Goal: Information Seeking & Learning: Learn about a topic

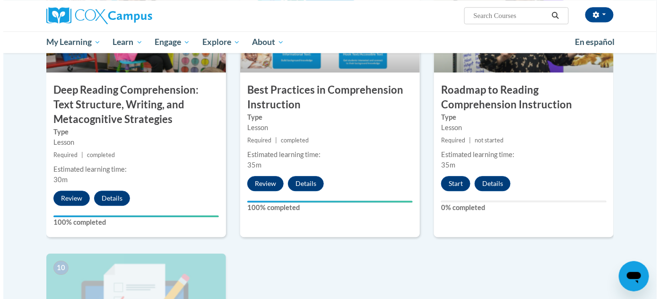
scroll to position [903, 0]
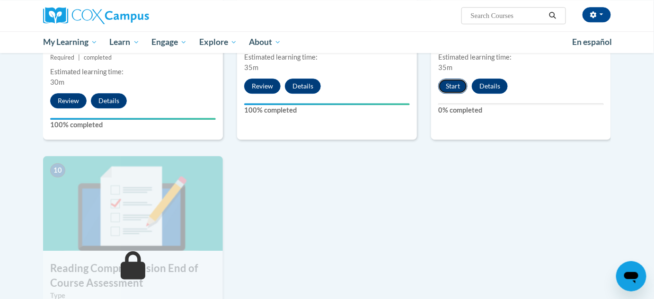
click at [456, 89] on button "Start" at bounding box center [452, 86] width 29 height 15
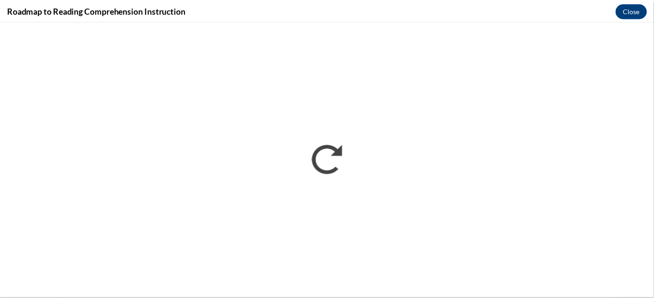
scroll to position [0, 0]
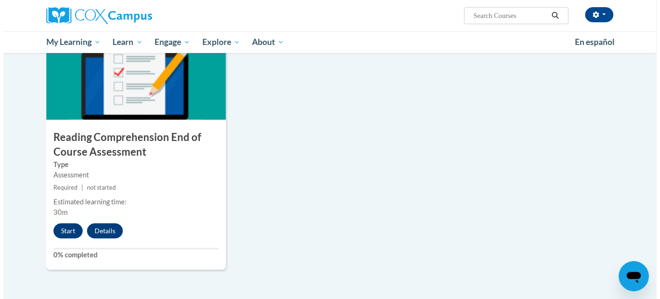
scroll to position [1141, 0]
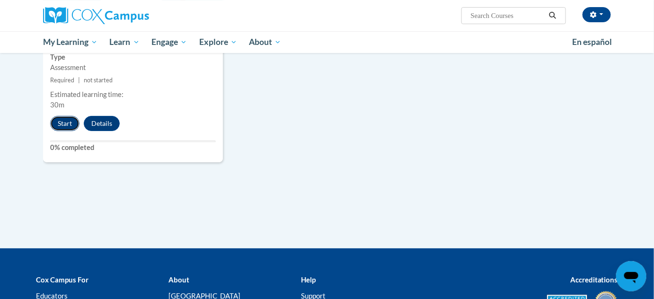
click at [69, 124] on button "Start" at bounding box center [64, 123] width 29 height 15
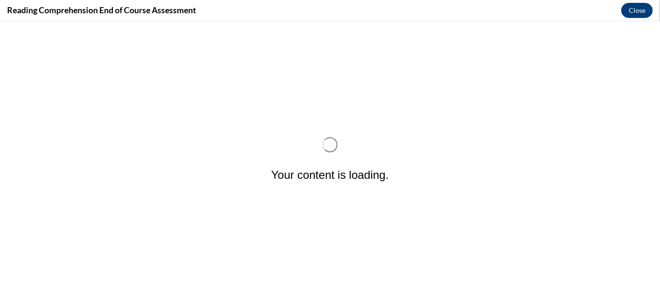
scroll to position [0, 0]
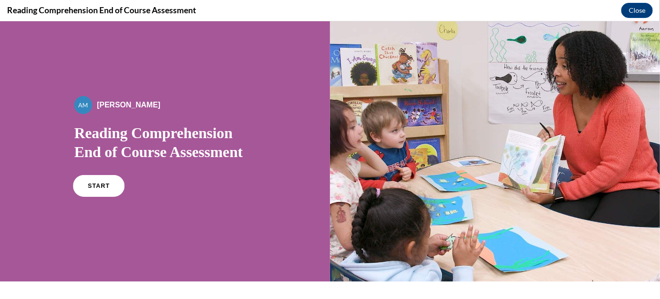
click at [97, 189] on link "START" at bounding box center [99, 186] width 52 height 22
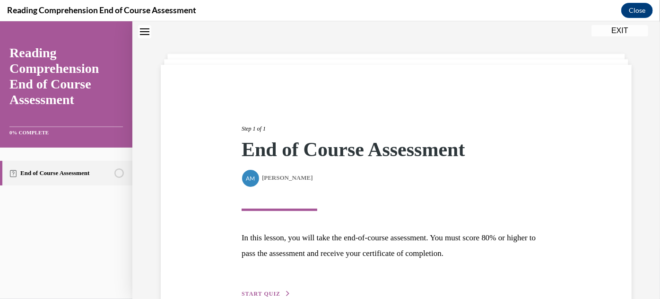
scroll to position [85, 0]
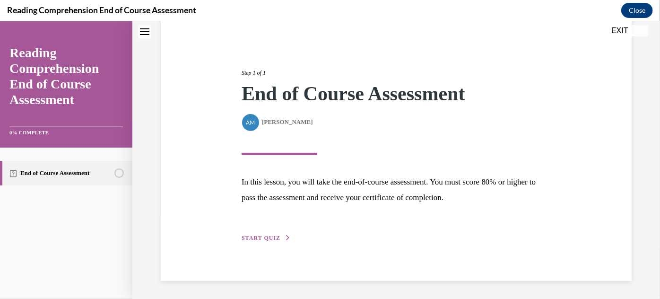
click at [254, 230] on div "Step 1 of 1 End of Course Assessment By Alexander Mackey Alexander Mackey In th…" at bounding box center [397, 144] width 324 height 196
click at [281, 233] on button "START QUIZ" at bounding box center [266, 237] width 49 height 9
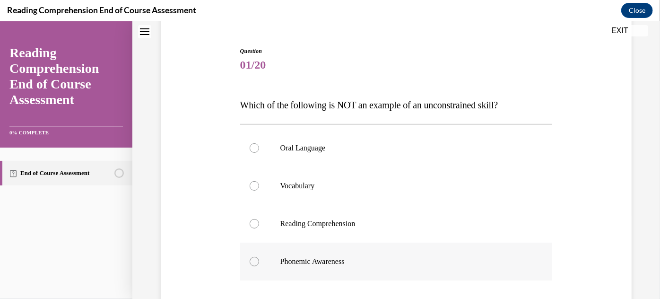
click at [254, 263] on div at bounding box center [254, 260] width 9 height 9
click at [254, 263] on input "Phonemic Awareness" at bounding box center [254, 260] width 9 height 9
radio input "true"
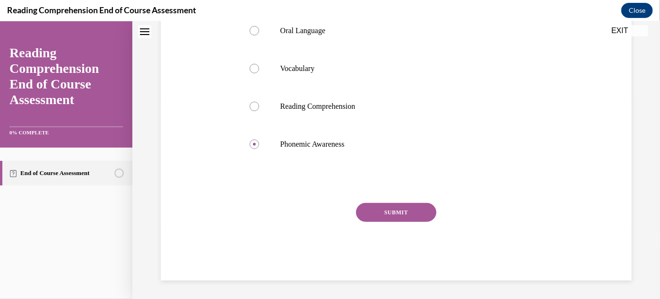
click at [409, 203] on button "SUBMIT" at bounding box center [396, 211] width 80 height 19
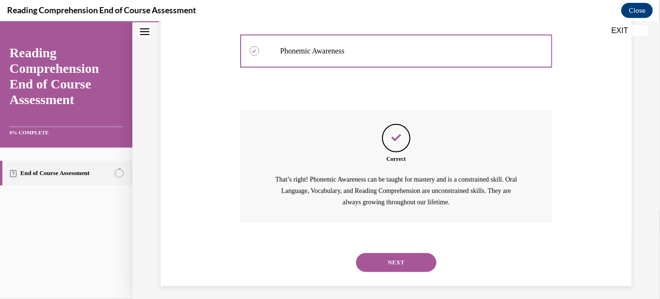
scroll to position [301, 0]
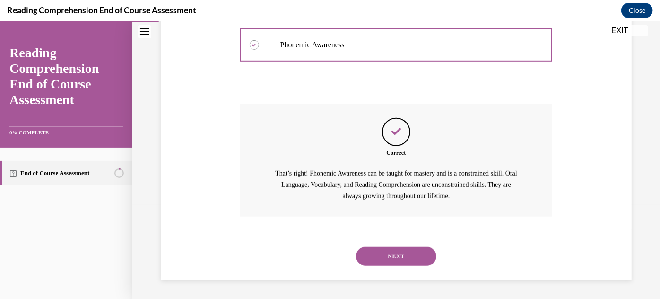
click at [393, 257] on button "NEXT" at bounding box center [396, 255] width 80 height 19
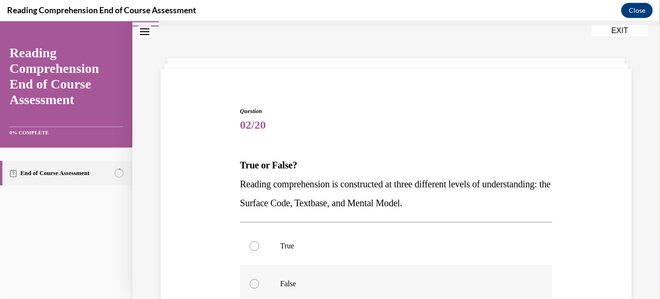
scroll to position [86, 0]
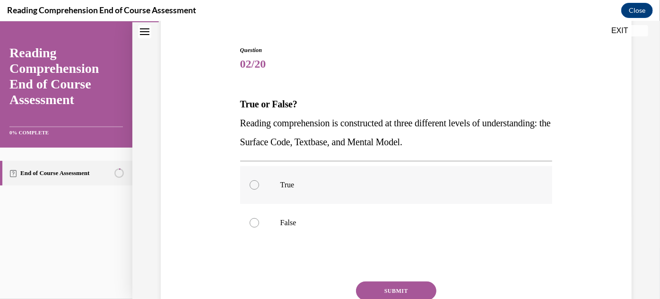
click at [259, 184] on label "True" at bounding box center [396, 185] width 313 height 38
click at [259, 184] on input "True" at bounding box center [254, 184] width 9 height 9
radio input "true"
click at [413, 290] on button "SUBMIT" at bounding box center [396, 290] width 80 height 19
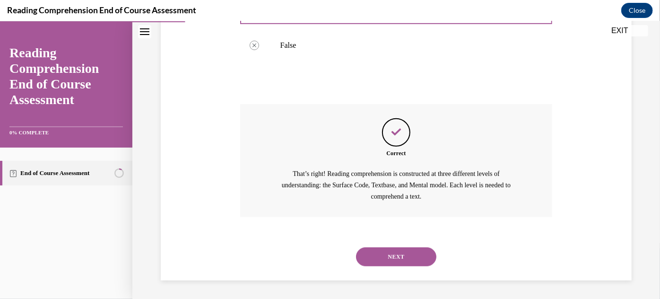
scroll to position [263, 0]
click at [419, 258] on button "NEXT" at bounding box center [396, 255] width 80 height 19
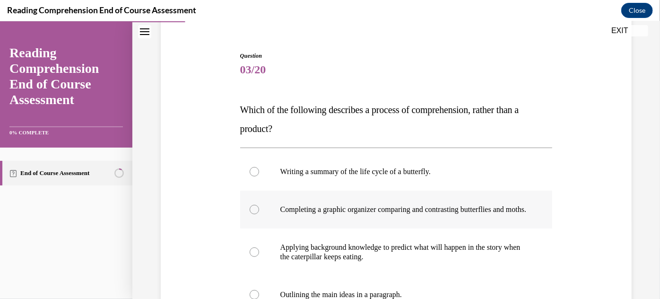
scroll to position [86, 0]
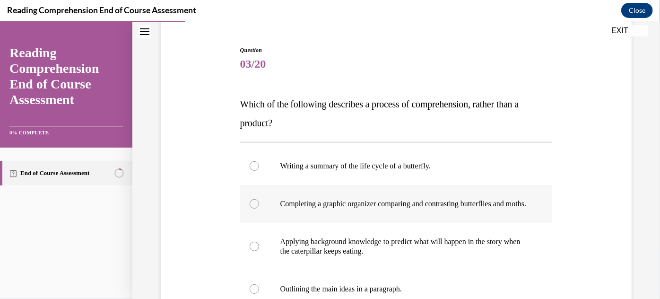
click at [248, 213] on label "Completing a graphic organizer comparing and contrasting butterflies and moths." at bounding box center [396, 203] width 313 height 38
click at [250, 208] on input "Completing a graphic organizer comparing and contrasting butterflies and moths." at bounding box center [254, 203] width 9 height 9
radio input "true"
click at [257, 205] on div at bounding box center [254, 203] width 9 height 9
click at [257, 205] on input "Completing a graphic organizer comparing and contrasting butterflies and moths." at bounding box center [254, 203] width 9 height 9
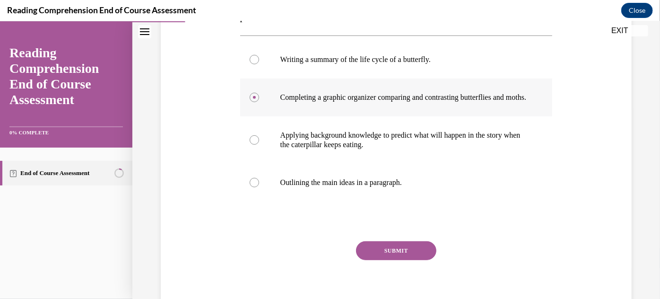
scroll to position [215, 0]
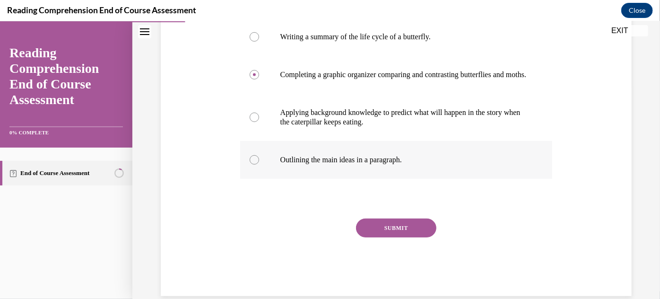
click at [269, 171] on label "Outlining the main ideas in a paragraph." at bounding box center [396, 159] width 313 height 38
click at [259, 164] on input "Outlining the main ideas in a paragraph." at bounding box center [254, 159] width 9 height 9
radio input "true"
click at [251, 79] on div at bounding box center [254, 74] width 9 height 9
click at [251, 79] on input "Completing a graphic organizer comparing and contrasting butterflies and moths." at bounding box center [254, 74] width 9 height 9
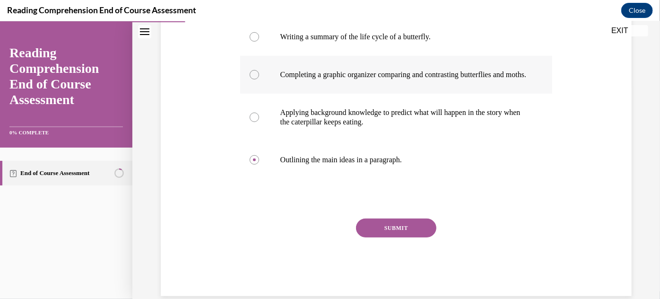
radio input "true"
click at [417, 231] on button "SUBMIT" at bounding box center [396, 227] width 80 height 19
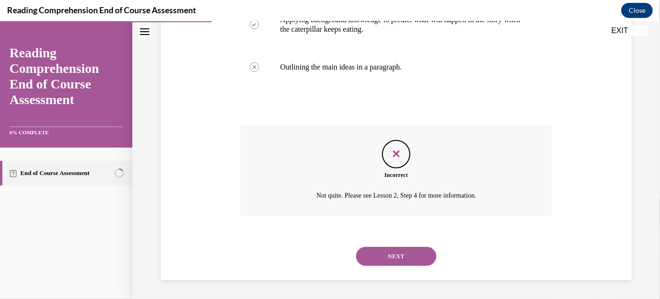
scroll to position [316, 0]
click at [392, 254] on button "NEXT" at bounding box center [396, 255] width 80 height 19
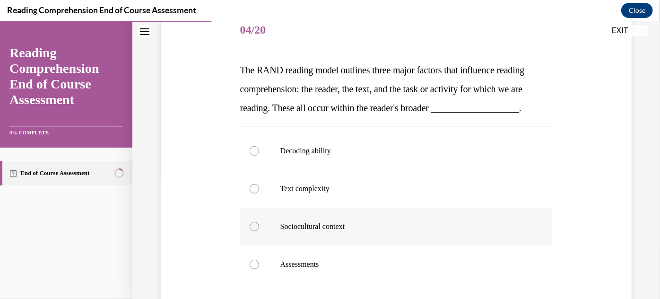
scroll to position [172, 0]
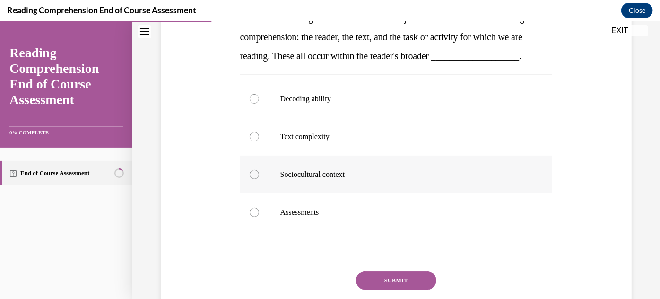
drag, startPoint x: 252, startPoint y: 187, endPoint x: 263, endPoint y: 194, distance: 13.6
click at [252, 187] on label "Sociocultural context" at bounding box center [396, 174] width 313 height 38
click at [252, 179] on input "Sociocultural context" at bounding box center [254, 173] width 9 height 9
radio input "true"
click at [409, 289] on button "SUBMIT" at bounding box center [396, 280] width 80 height 19
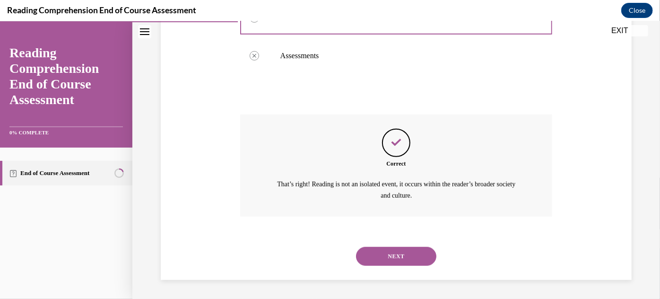
scroll to position [347, 0]
click at [419, 256] on button "NEXT" at bounding box center [396, 255] width 80 height 19
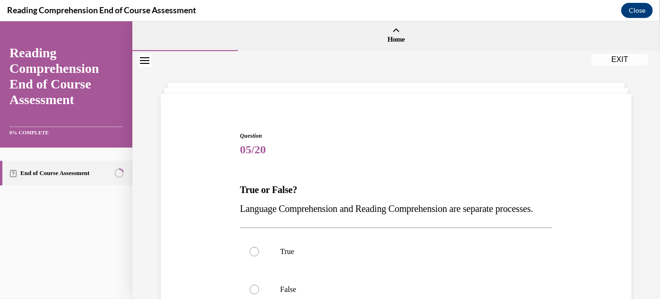
scroll to position [86, 0]
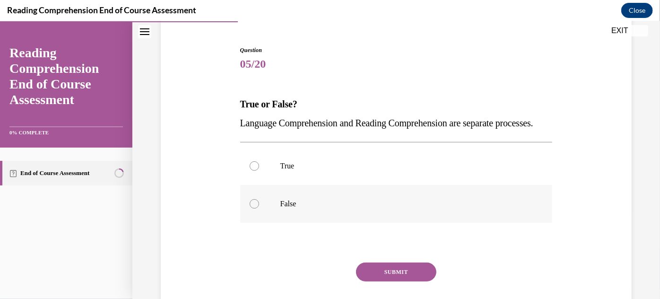
click at [254, 208] on div at bounding box center [254, 203] width 9 height 9
click at [254, 208] on input "False" at bounding box center [254, 203] width 9 height 9
radio input "true"
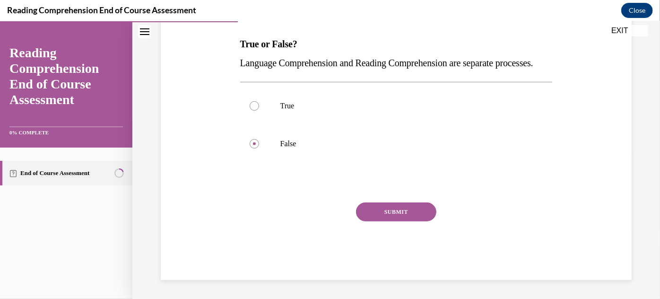
click at [372, 216] on button "SUBMIT" at bounding box center [396, 211] width 80 height 19
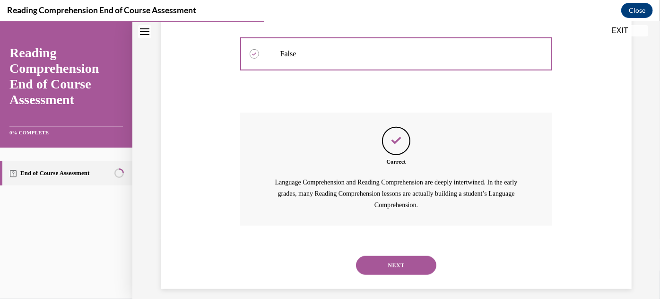
scroll to position [220, 0]
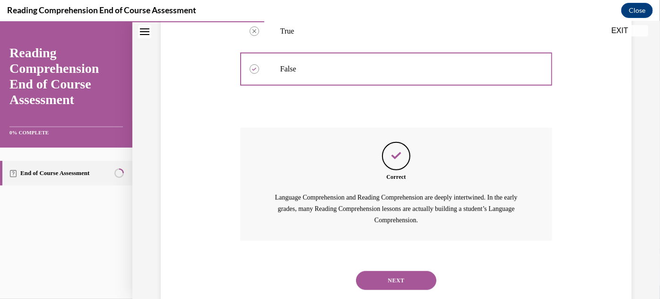
click at [412, 289] on button "NEXT" at bounding box center [396, 280] width 80 height 19
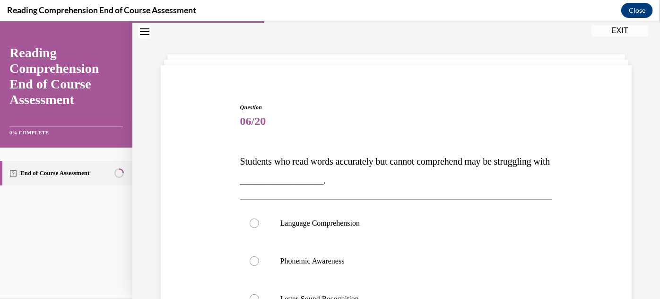
scroll to position [86, 0]
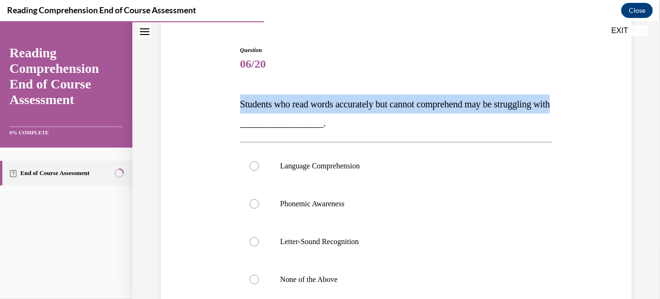
drag, startPoint x: 244, startPoint y: 105, endPoint x: 297, endPoint y: 127, distance: 57.3
click at [297, 127] on p "Students who read words accurately but cannot comprehend may be struggling with…" at bounding box center [396, 113] width 313 height 38
copy span "Students who read words accurately but cannot comprehend may be struggling with"
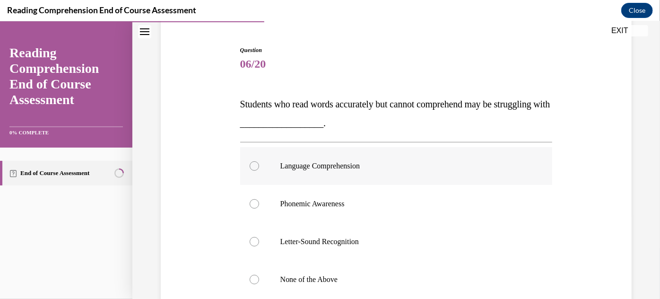
click at [252, 163] on div at bounding box center [254, 165] width 9 height 9
click at [252, 163] on input "Language Comprehension" at bounding box center [254, 165] width 9 height 9
radio input "true"
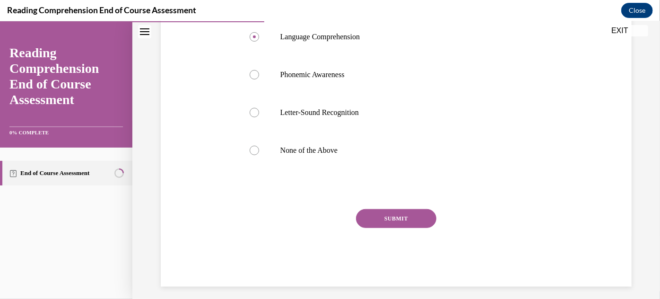
click at [412, 214] on button "SUBMIT" at bounding box center [396, 218] width 80 height 19
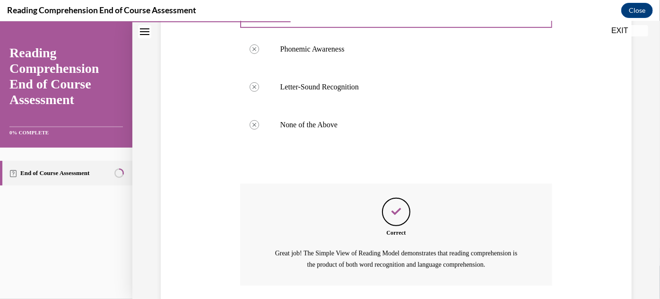
scroll to position [320, 0]
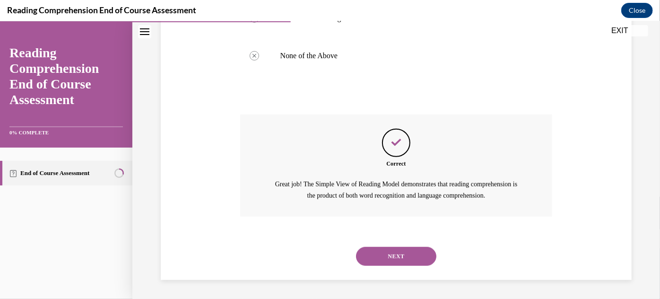
click at [404, 257] on button "NEXT" at bounding box center [396, 255] width 80 height 19
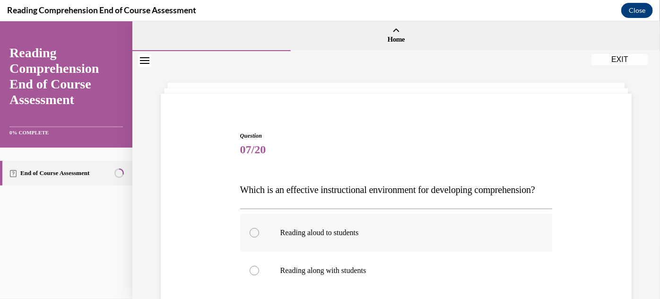
scroll to position [86, 0]
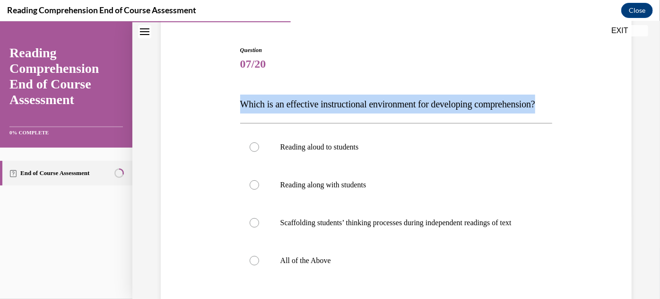
drag, startPoint x: 242, startPoint y: 101, endPoint x: 308, endPoint y: 119, distance: 68.2
click at [308, 113] on p "Which is an effective instructional environment for developing comprehension?" at bounding box center [396, 103] width 313 height 19
copy span "Which is an effective instructional environment for developing comprehension?"
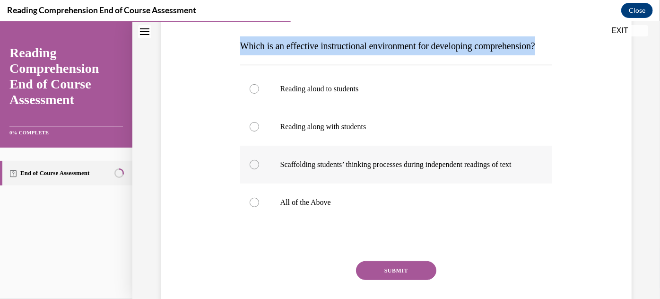
scroll to position [129, 0]
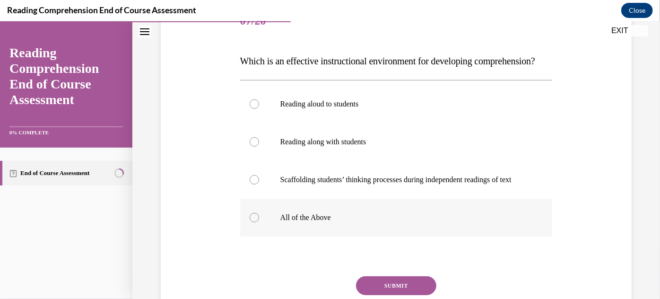
click at [260, 236] on label "All of the Above" at bounding box center [396, 217] width 313 height 38
click at [259, 222] on input "All of the Above" at bounding box center [254, 216] width 9 height 9
radio input "true"
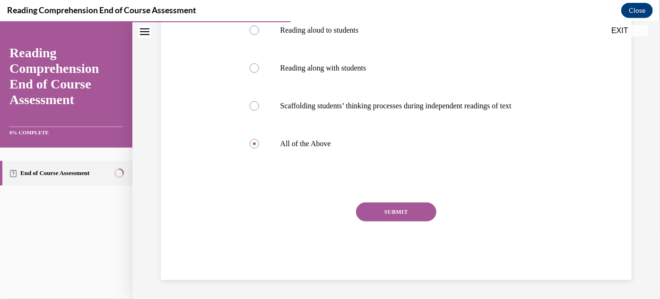
click at [375, 202] on button "SUBMIT" at bounding box center [396, 211] width 80 height 19
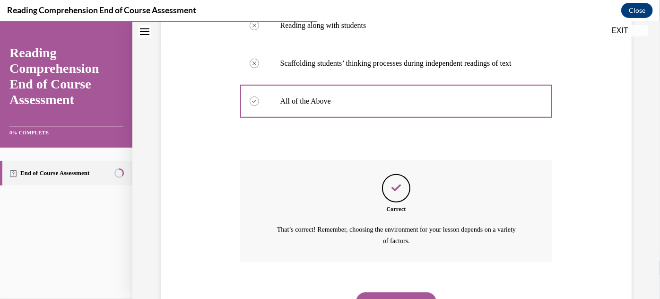
scroll to position [318, 0]
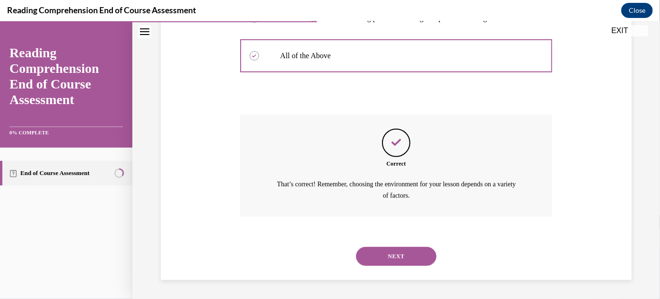
drag, startPoint x: 402, startPoint y: 252, endPoint x: 404, endPoint y: 247, distance: 5.3
click at [402, 252] on button "NEXT" at bounding box center [396, 255] width 80 height 19
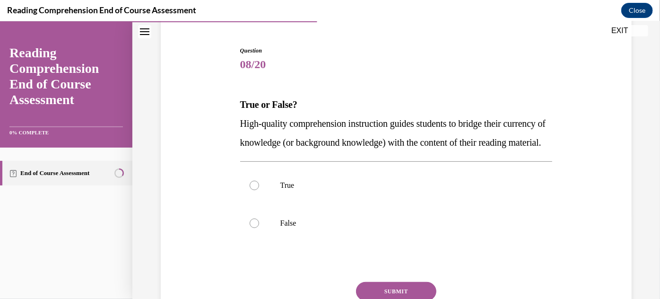
scroll to position [86, 0]
click at [250, 189] on div at bounding box center [254, 184] width 9 height 9
click at [250, 189] on input "True" at bounding box center [254, 184] width 9 height 9
radio input "true"
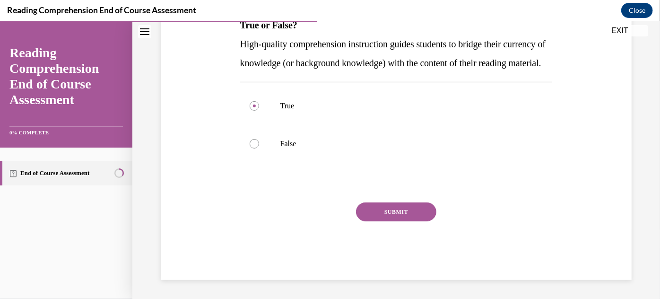
click at [373, 220] on button "SUBMIT" at bounding box center [396, 211] width 80 height 19
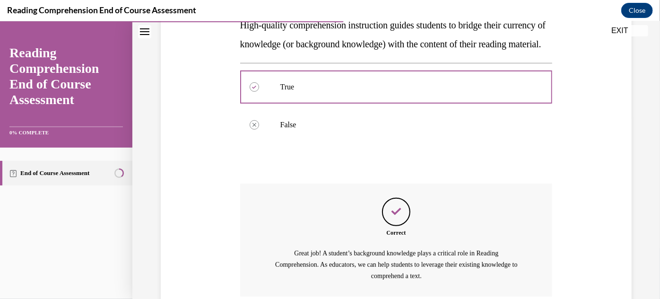
scroll to position [282, 0]
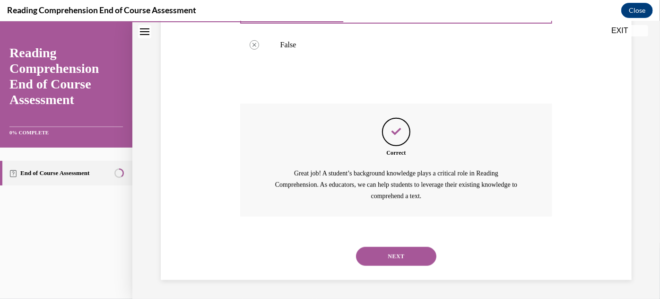
drag, startPoint x: 416, startPoint y: 253, endPoint x: 425, endPoint y: 252, distance: 8.5
click at [416, 252] on button "NEXT" at bounding box center [396, 255] width 80 height 19
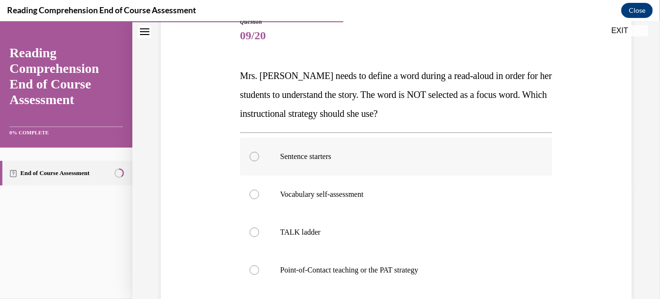
scroll to position [129, 0]
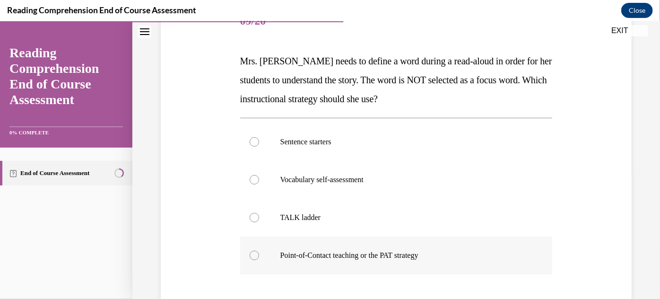
click at [252, 258] on div at bounding box center [254, 254] width 9 height 9
click at [252, 258] on input "Point-of-Contact teaching or the PAT strategy" at bounding box center [254, 254] width 9 height 9
radio input "true"
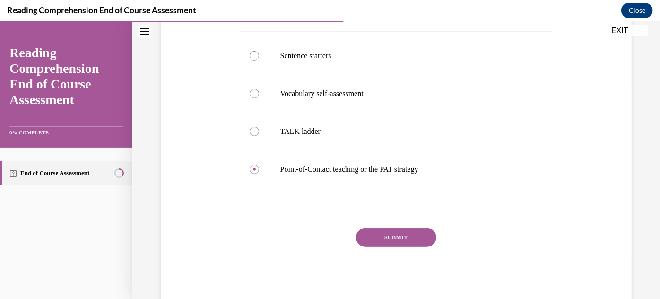
click at [406, 228] on button "SUBMIT" at bounding box center [396, 237] width 80 height 19
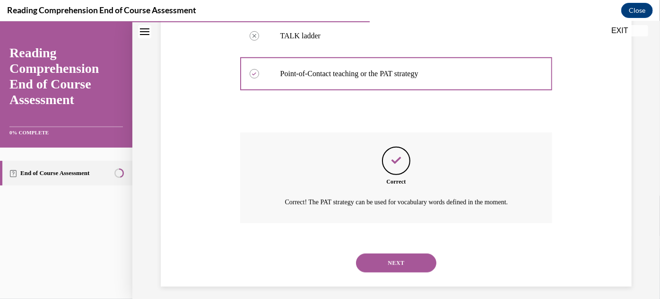
scroll to position [316, 0]
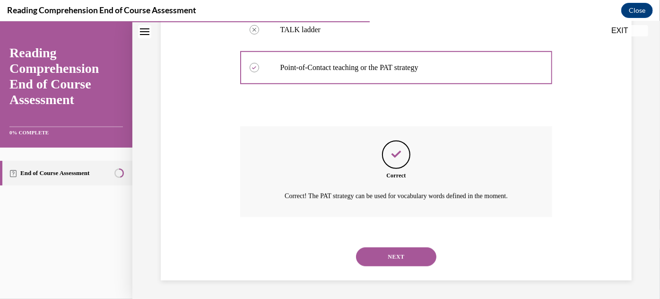
click at [397, 253] on button "NEXT" at bounding box center [396, 256] width 80 height 19
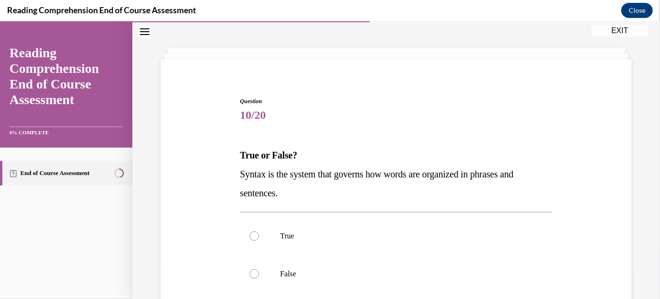
scroll to position [86, 0]
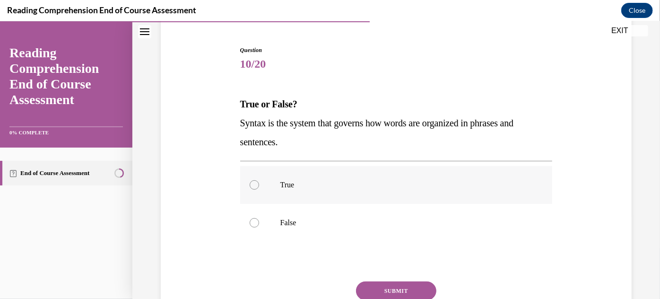
click at [288, 183] on p "True" at bounding box center [404, 184] width 249 height 9
click at [259, 183] on input "True" at bounding box center [254, 184] width 9 height 9
radio input "true"
click at [382, 285] on button "SUBMIT" at bounding box center [396, 290] width 80 height 19
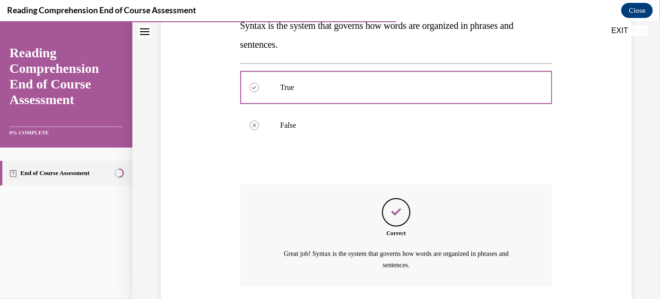
scroll to position [252, 0]
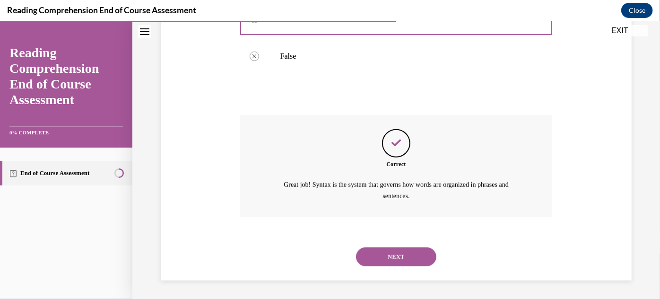
click at [414, 257] on button "NEXT" at bounding box center [396, 256] width 80 height 19
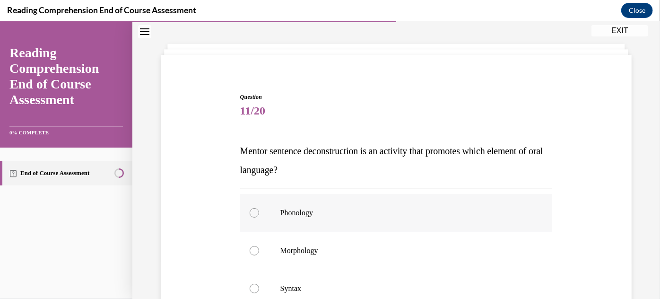
scroll to position [86, 0]
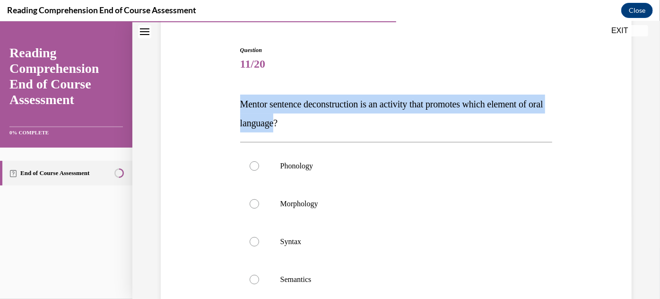
drag, startPoint x: 238, startPoint y: 101, endPoint x: 304, endPoint y: 118, distance: 67.8
click at [304, 118] on div "Question 11/20 Mentor sentence deconstruction is an activity that promotes whic…" at bounding box center [396, 223] width 317 height 384
copy span "Mentor sentence deconstruction is an activity that promotes which element of or…"
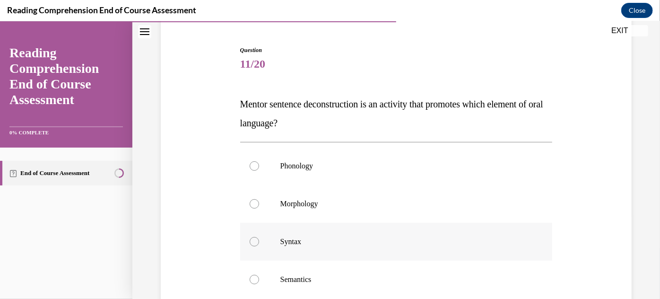
click at [267, 237] on label "Syntax" at bounding box center [396, 241] width 313 height 38
click at [259, 237] on input "Syntax" at bounding box center [254, 241] width 9 height 9
radio input "true"
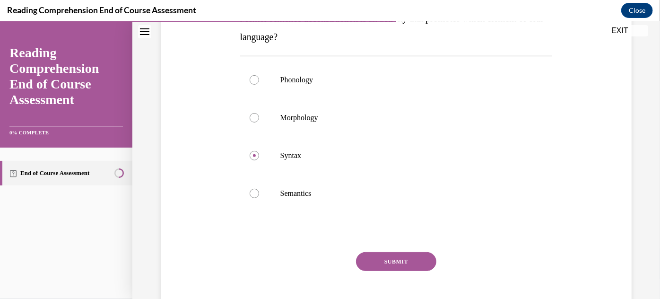
click at [383, 259] on button "SUBMIT" at bounding box center [396, 261] width 80 height 19
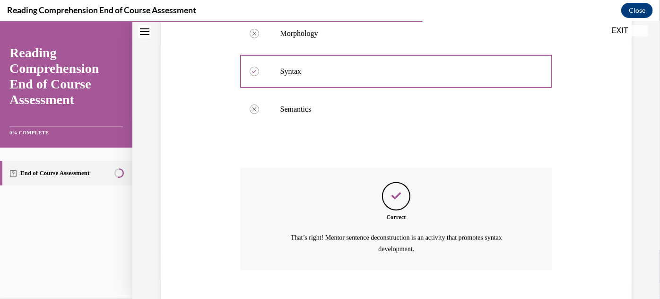
scroll to position [309, 0]
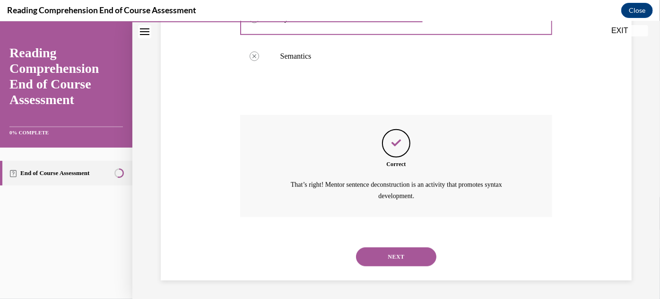
click at [405, 254] on button "NEXT" at bounding box center [396, 256] width 80 height 19
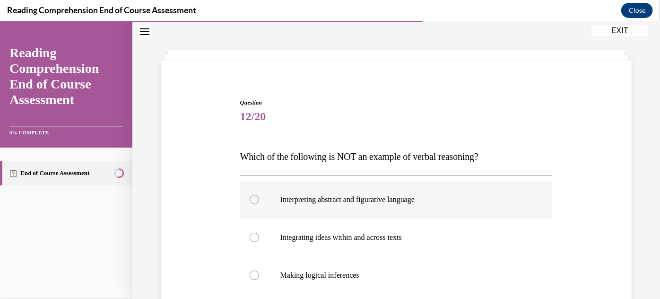
scroll to position [86, 0]
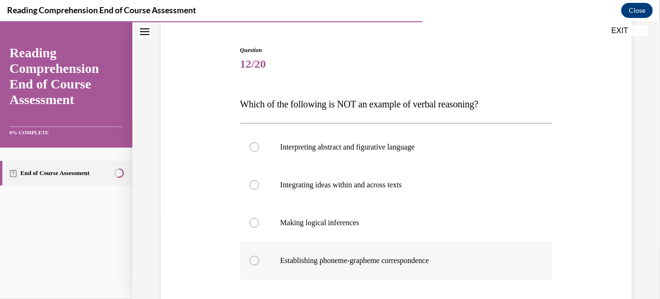
click at [258, 261] on label "Establishing phoneme-grapheme correspondence" at bounding box center [396, 260] width 313 height 38
click at [258, 261] on input "Establishing phoneme-grapheme correspondence" at bounding box center [254, 259] width 9 height 9
radio input "true"
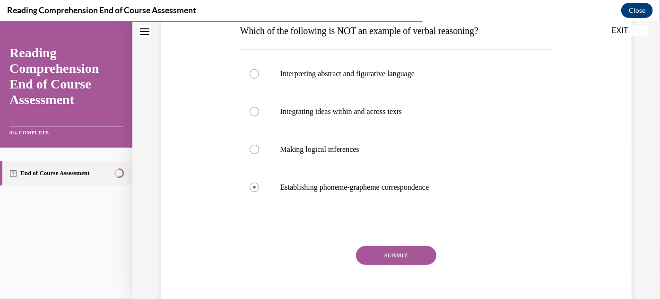
click at [415, 251] on button "SUBMIT" at bounding box center [396, 254] width 80 height 19
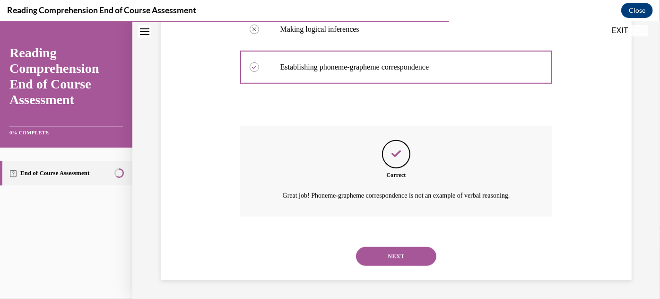
scroll to position [290, 0]
click at [412, 254] on button "NEXT" at bounding box center [396, 255] width 80 height 19
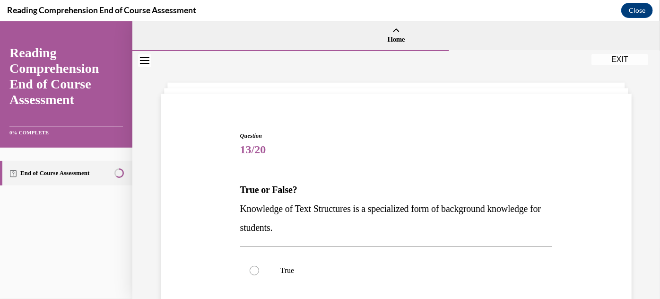
scroll to position [86, 0]
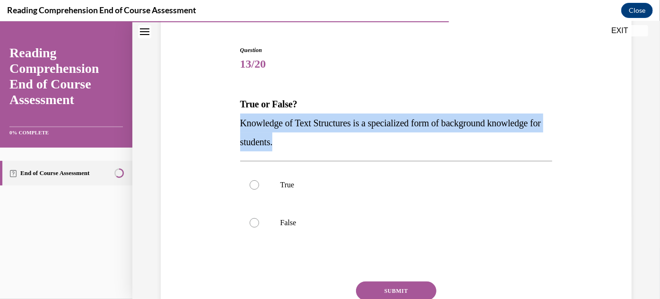
drag, startPoint x: 238, startPoint y: 120, endPoint x: 335, endPoint y: 149, distance: 100.7
click at [336, 150] on div "Question 13/20 True or False? Knowledge of Text Structures is a specialized for…" at bounding box center [396, 194] width 317 height 327
copy span "Knowledge of Text Structures is a specialized form of background knowledge for …"
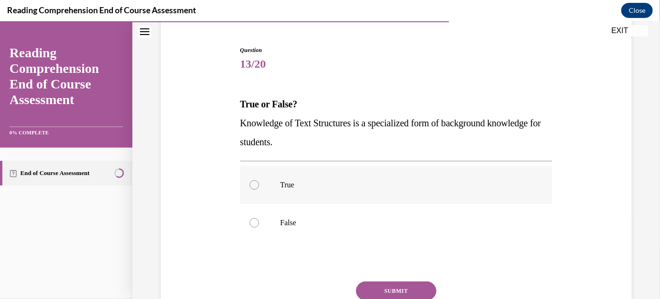
click at [291, 186] on p "True" at bounding box center [404, 184] width 249 height 9
click at [259, 186] on input "True" at bounding box center [254, 184] width 9 height 9
radio input "true"
click at [384, 285] on button "SUBMIT" at bounding box center [396, 290] width 80 height 19
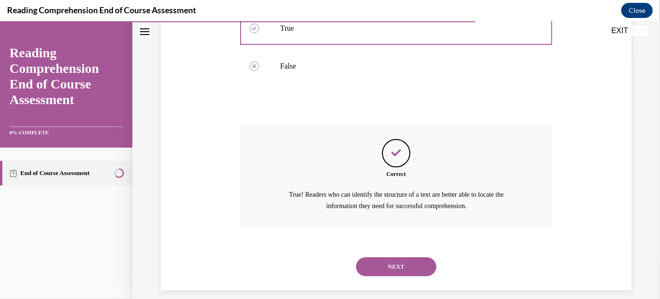
scroll to position [252, 0]
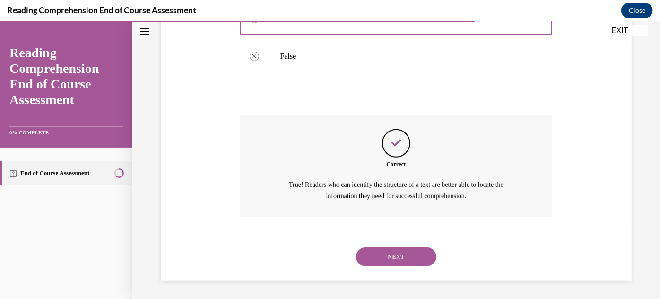
click at [385, 250] on button "NEXT" at bounding box center [396, 256] width 80 height 19
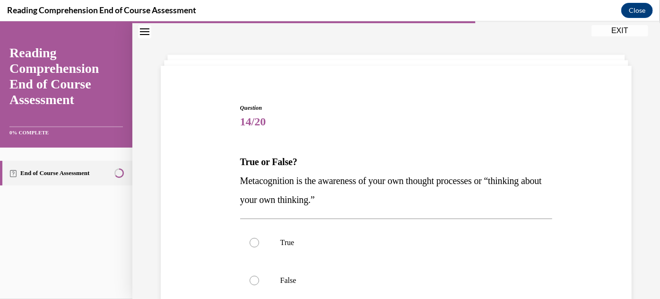
scroll to position [43, 0]
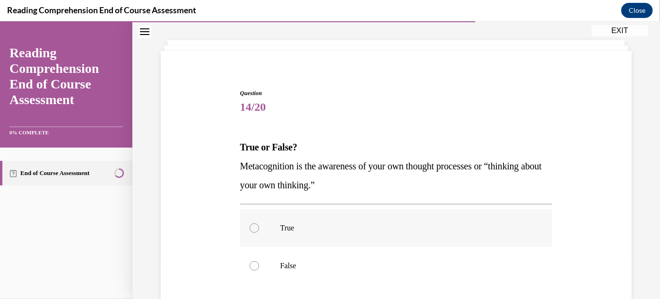
click at [307, 223] on p "True" at bounding box center [404, 227] width 249 height 9
click at [259, 223] on input "True" at bounding box center [254, 227] width 9 height 9
radio input "true"
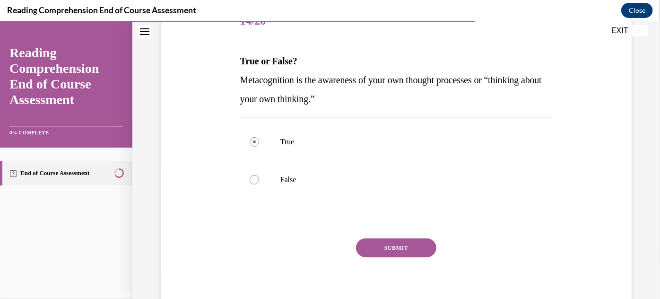
click at [391, 247] on button "SUBMIT" at bounding box center [396, 247] width 80 height 19
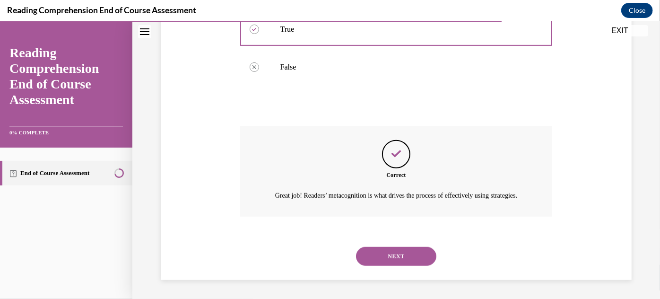
scroll to position [252, 0]
click at [395, 253] on button "NEXT" at bounding box center [396, 255] width 80 height 19
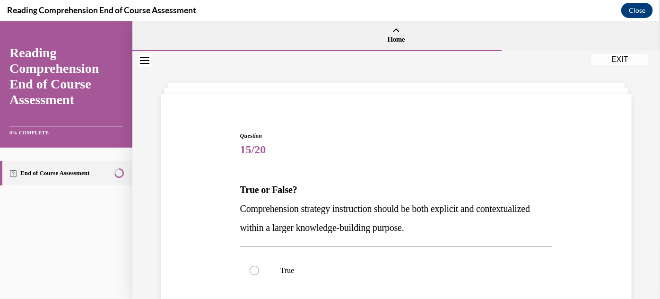
scroll to position [43, 0]
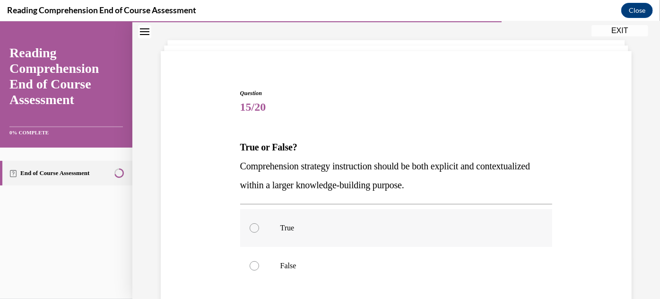
click at [275, 226] on label "True" at bounding box center [396, 228] width 313 height 38
click at [259, 226] on input "True" at bounding box center [254, 227] width 9 height 9
radio input "true"
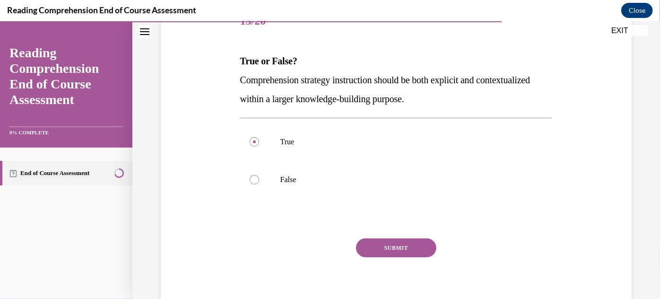
drag, startPoint x: 420, startPoint y: 247, endPoint x: 423, endPoint y: 243, distance: 5.1
click at [421, 247] on button "SUBMIT" at bounding box center [396, 247] width 80 height 19
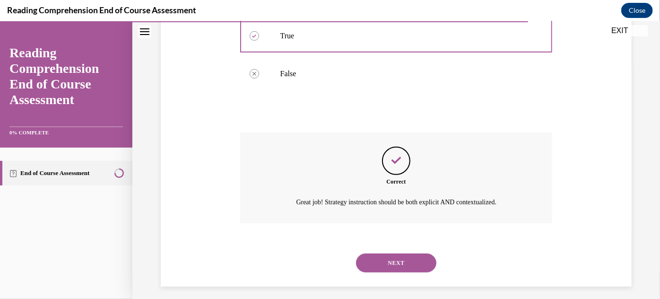
scroll to position [241, 0]
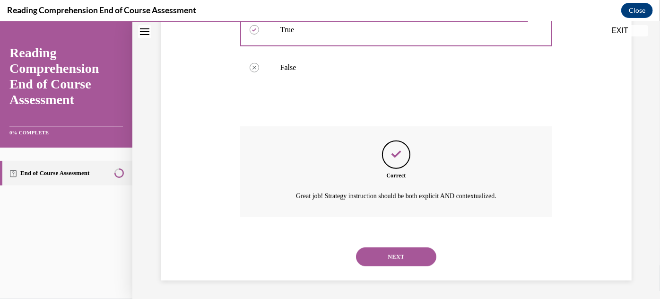
click at [406, 254] on button "NEXT" at bounding box center [396, 256] width 80 height 19
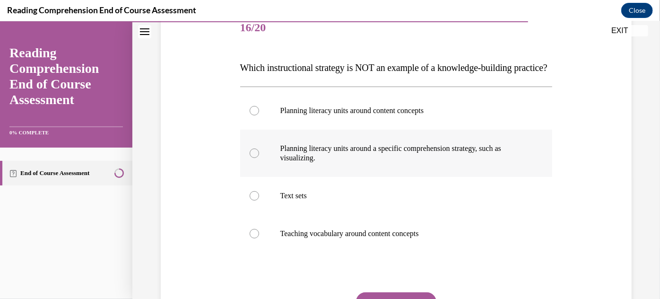
scroll to position [172, 0]
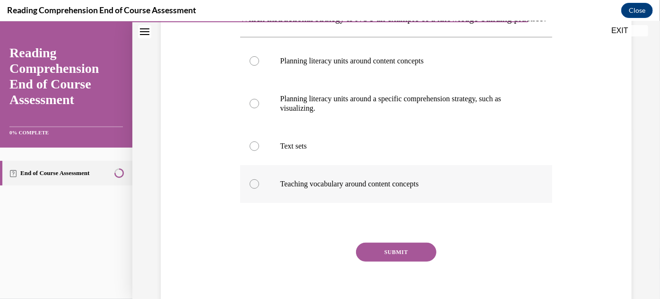
click at [333, 188] on p "Teaching vocabulary around content concepts" at bounding box center [404, 183] width 249 height 9
click at [259, 188] on input "Teaching vocabulary around content concepts" at bounding box center [254, 183] width 9 height 9
radio input "true"
click at [385, 261] on button "SUBMIT" at bounding box center [396, 251] width 80 height 19
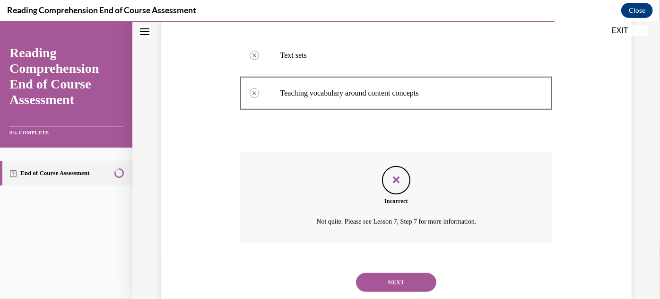
scroll to position [307, 0]
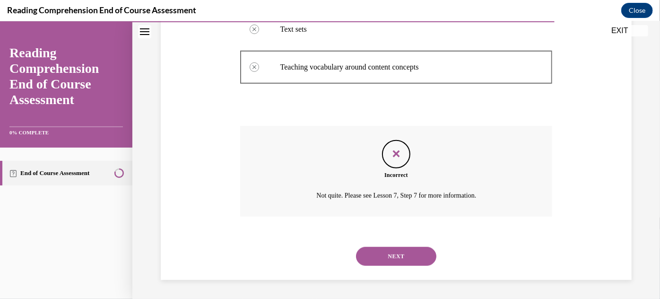
click at [400, 254] on button "NEXT" at bounding box center [396, 255] width 80 height 19
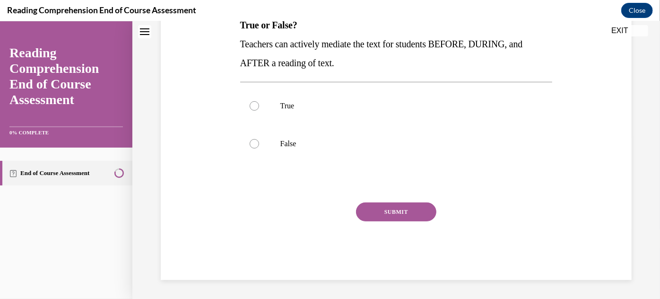
scroll to position [0, 0]
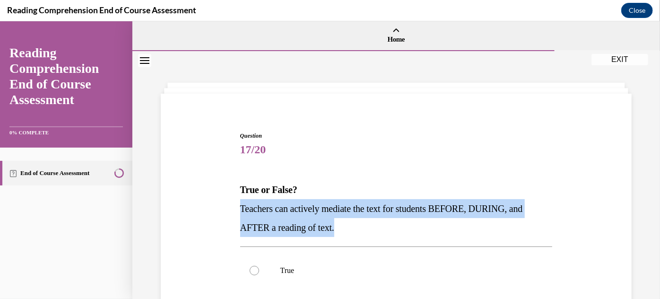
drag, startPoint x: 241, startPoint y: 204, endPoint x: 342, endPoint y: 232, distance: 105.0
click at [342, 232] on p "Teachers can actively mediate the text for students BEFORE, DURING, and AFTER a…" at bounding box center [396, 218] width 313 height 38
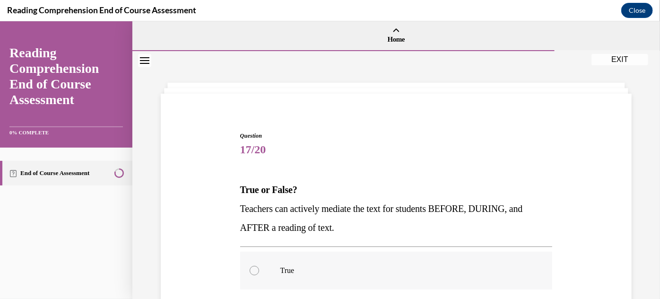
click at [271, 267] on label "True" at bounding box center [396, 270] width 313 height 38
click at [259, 267] on input "True" at bounding box center [254, 269] width 9 height 9
radio input "true"
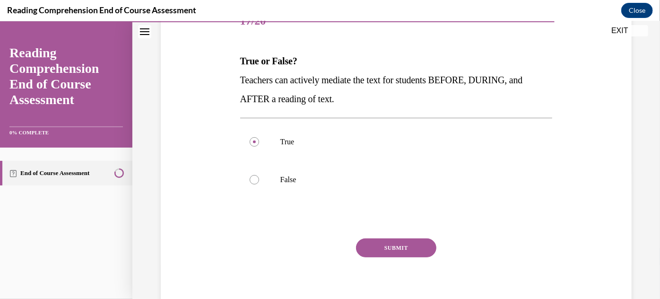
click at [364, 255] on button "SUBMIT" at bounding box center [396, 247] width 80 height 19
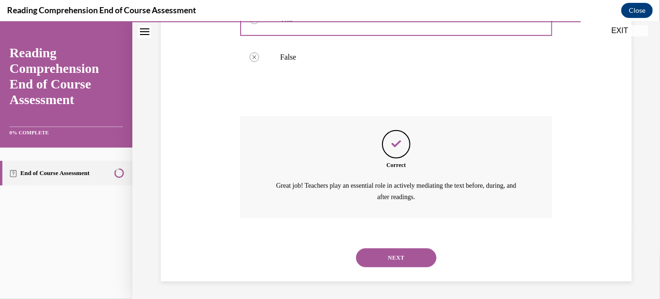
scroll to position [252, 0]
click at [392, 253] on button "NEXT" at bounding box center [396, 256] width 80 height 19
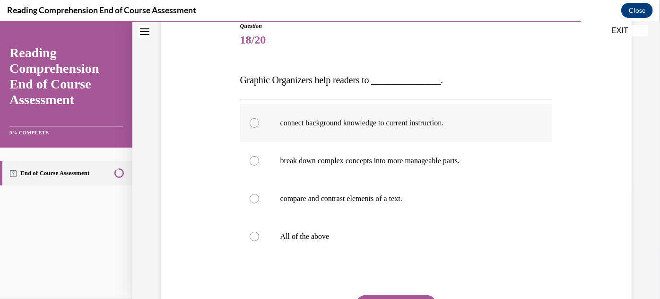
scroll to position [129, 0]
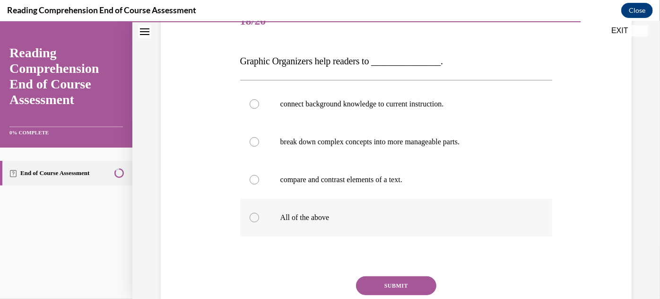
click at [254, 217] on div at bounding box center [254, 216] width 9 height 9
click at [254, 217] on input "All of the above" at bounding box center [254, 216] width 9 height 9
radio input "true"
click at [387, 287] on button "SUBMIT" at bounding box center [396, 285] width 80 height 19
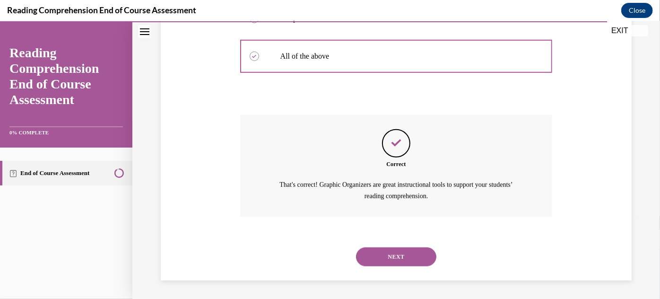
scroll to position [290, 0]
click at [403, 260] on button "NEXT" at bounding box center [396, 256] width 80 height 19
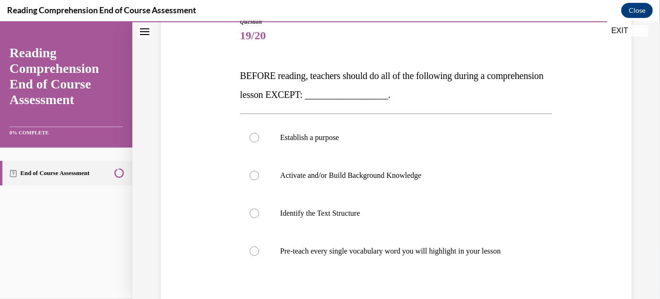
scroll to position [129, 0]
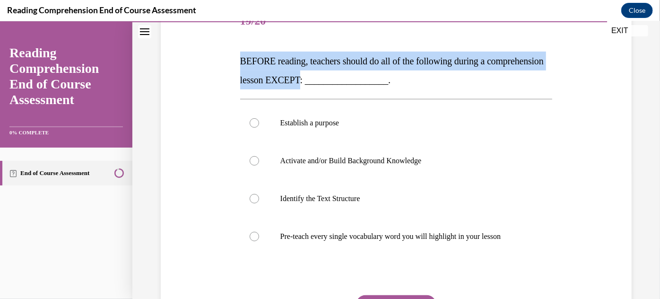
drag, startPoint x: 239, startPoint y: 55, endPoint x: 363, endPoint y: 84, distance: 127.1
click at [363, 84] on p "BEFORE reading, teachers should do all of the following during a comprehension …" at bounding box center [396, 70] width 313 height 38
copy span "BEFORE reading, teachers should do all of the following during a comprehension …"
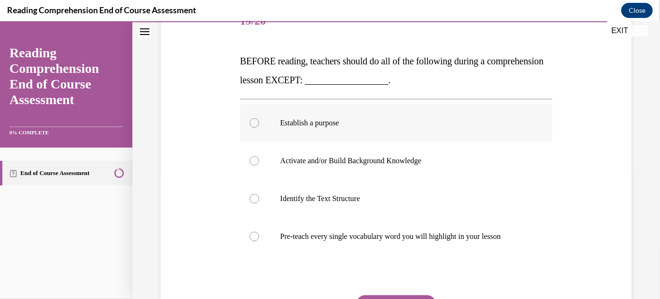
drag, startPoint x: 465, startPoint y: 178, endPoint x: 444, endPoint y: 134, distance: 49.5
click at [466, 175] on div "Establish a purpose Activate and/or Build Background Knowledge Identify the Tex…" at bounding box center [396, 179] width 313 height 151
click at [257, 238] on div at bounding box center [254, 235] width 9 height 9
click at [257, 238] on input "Pre-teach every single vocabulary word you will highlight in your lesson" at bounding box center [254, 235] width 9 height 9
radio input "true"
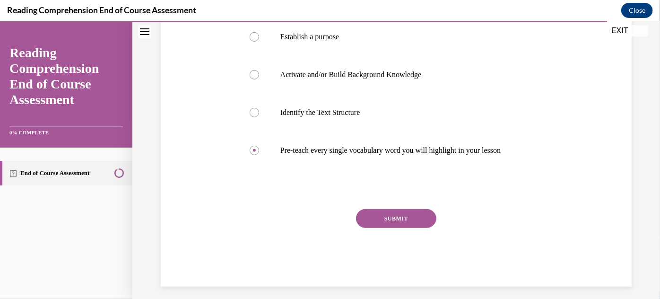
click at [402, 219] on button "SUBMIT" at bounding box center [396, 218] width 80 height 19
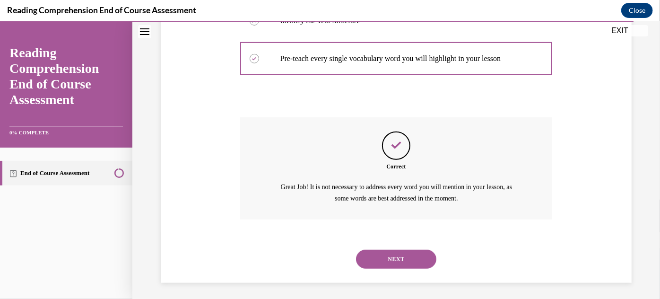
scroll to position [309, 0]
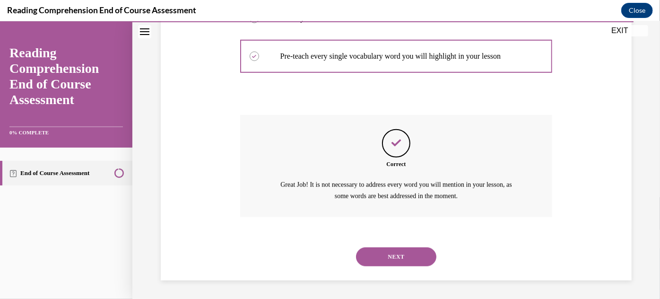
click at [410, 256] on button "NEXT" at bounding box center [396, 256] width 80 height 19
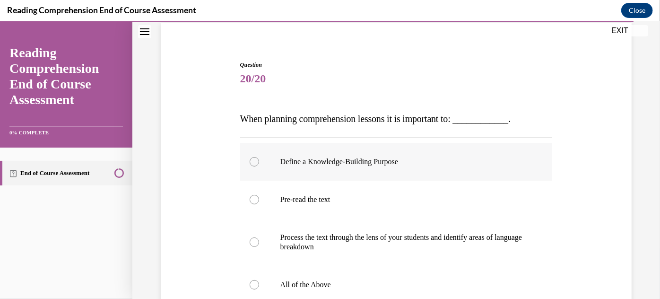
scroll to position [86, 0]
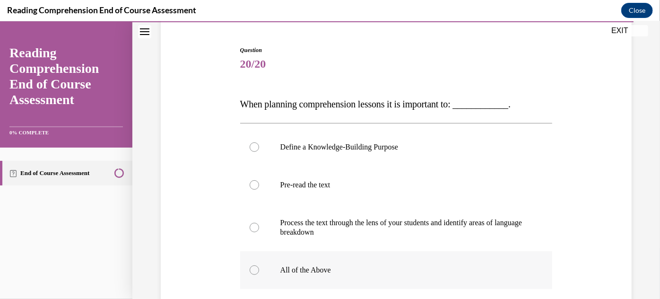
click at [320, 264] on label "All of the Above" at bounding box center [396, 270] width 313 height 38
click at [259, 265] on input "All of the Above" at bounding box center [254, 269] width 9 height 9
radio input "true"
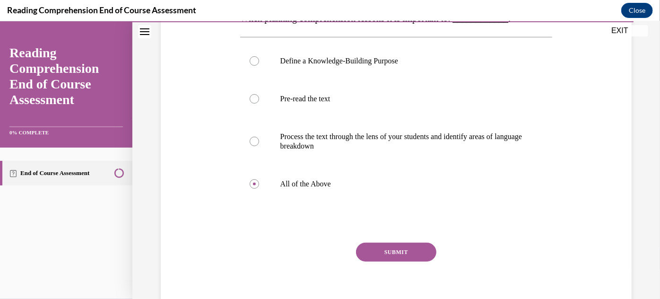
click at [392, 251] on button "SUBMIT" at bounding box center [396, 251] width 80 height 19
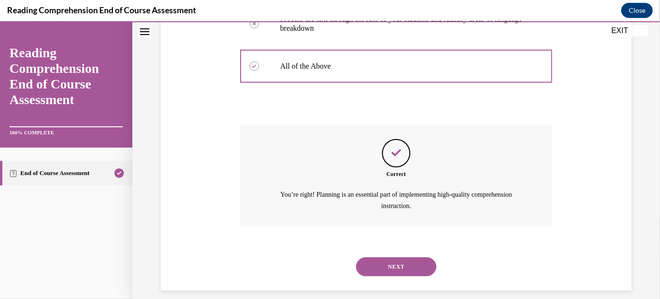
scroll to position [299, 0]
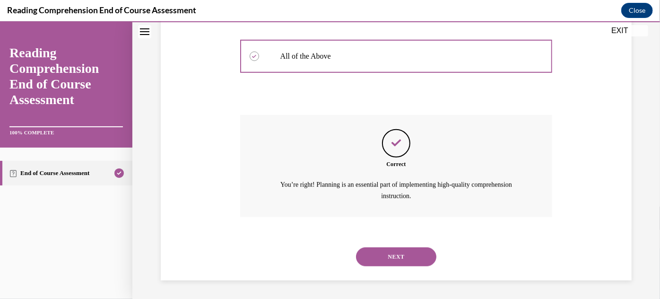
click at [419, 262] on button "NEXT" at bounding box center [396, 256] width 80 height 19
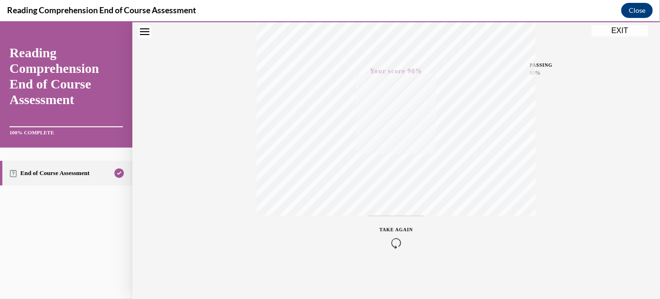
scroll to position [207, 0]
click at [627, 29] on button "EXIT" at bounding box center [620, 30] width 57 height 11
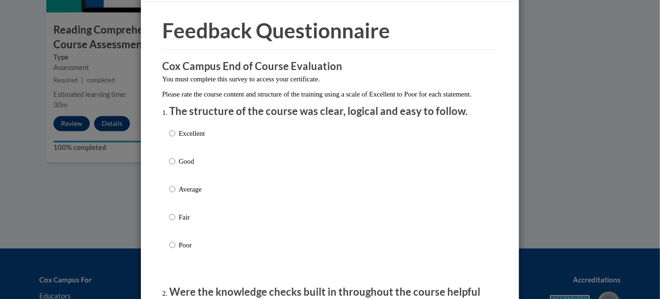
scroll to position [43, 0]
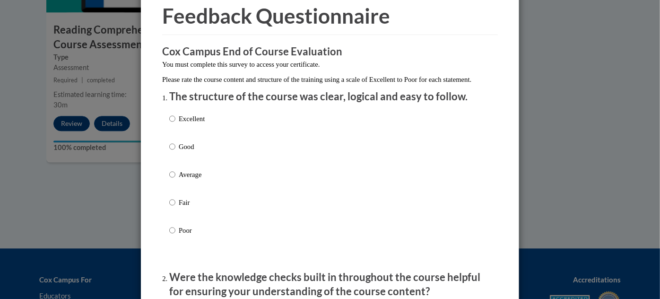
click at [183, 152] on p "Good" at bounding box center [192, 146] width 26 height 10
click at [175, 152] on input "Good" at bounding box center [172, 146] width 6 height 10
radio input "true"
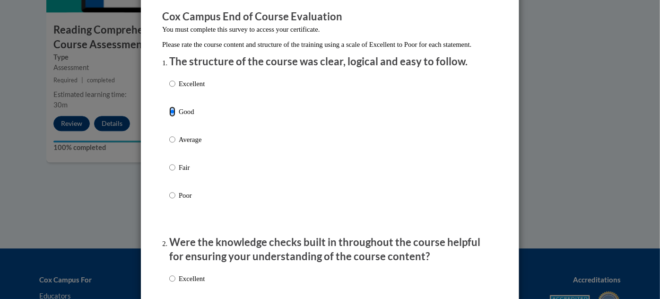
scroll to position [215, 0]
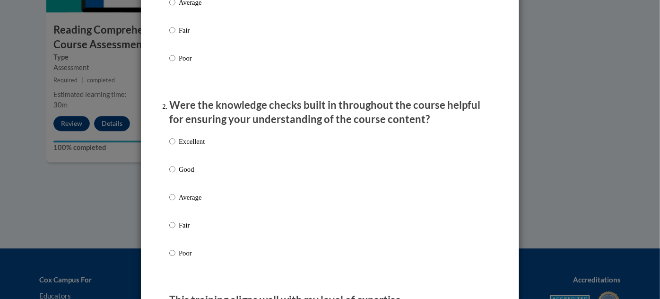
click at [185, 175] on p "Good" at bounding box center [192, 169] width 26 height 10
click at [175, 175] on input "Good" at bounding box center [172, 169] width 6 height 10
radio input "true"
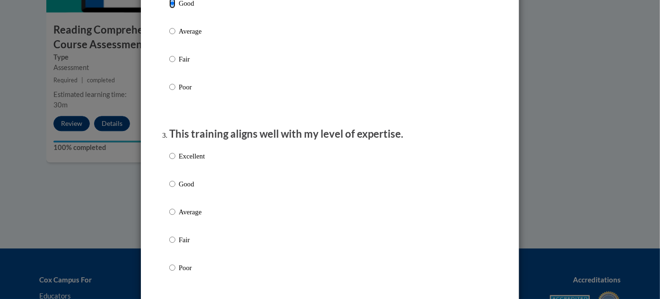
scroll to position [387, 0]
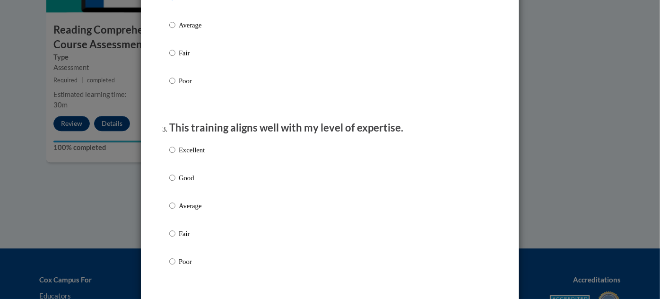
click at [190, 183] on p "Good" at bounding box center [192, 178] width 26 height 10
click at [175, 183] on input "Good" at bounding box center [172, 178] width 6 height 10
radio input "true"
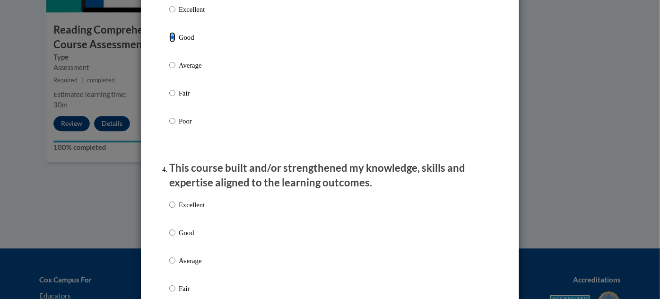
scroll to position [559, 0]
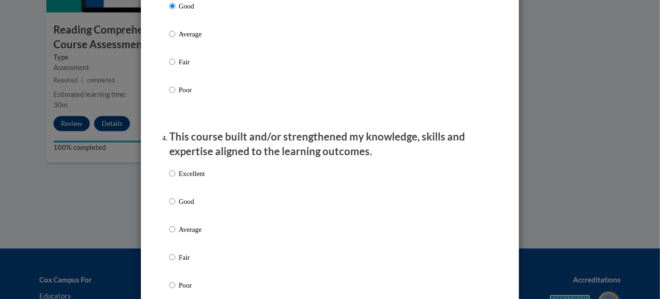
click at [184, 207] on p "Good" at bounding box center [192, 201] width 26 height 10
click at [175, 207] on input "Good" at bounding box center [172, 201] width 6 height 10
radio input "true"
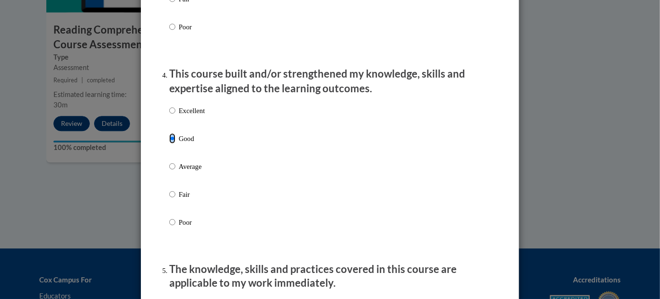
scroll to position [731, 0]
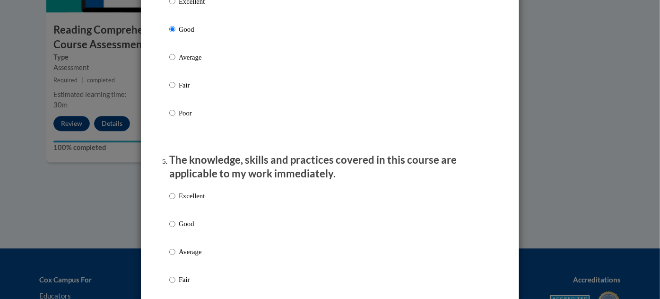
click at [194, 229] on p "Good" at bounding box center [192, 224] width 26 height 10
click at [175, 229] on input "Good" at bounding box center [172, 224] width 6 height 10
radio input "true"
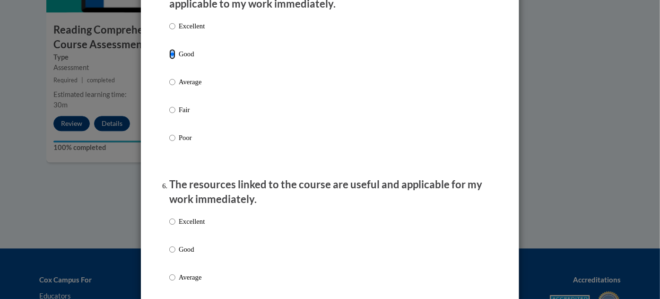
scroll to position [903, 0]
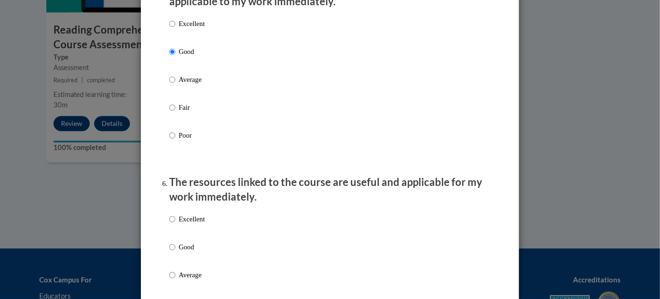
click at [193, 253] on p "Good" at bounding box center [192, 247] width 26 height 10
click at [175, 253] on input "Good" at bounding box center [172, 247] width 6 height 10
radio input "true"
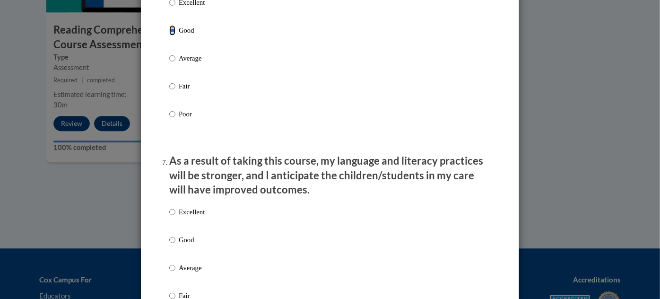
scroll to position [1161, 0]
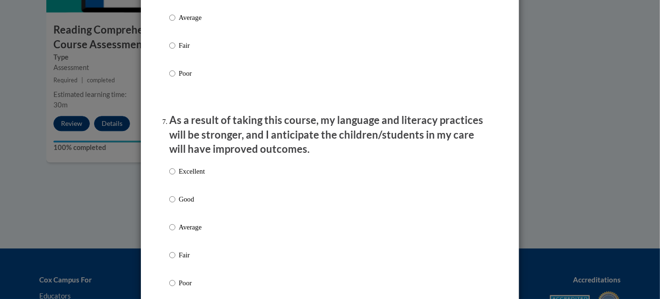
click at [180, 204] on p "Good" at bounding box center [192, 199] width 26 height 10
click at [175, 204] on input "Good" at bounding box center [172, 199] width 6 height 10
radio input "true"
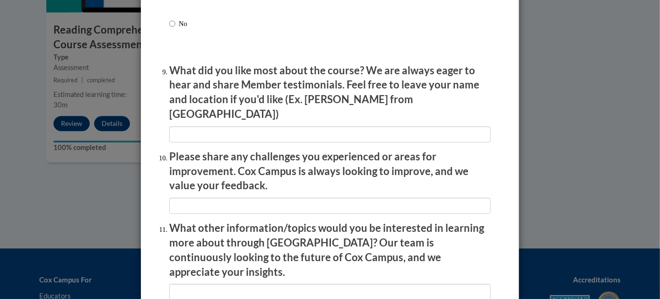
scroll to position [1667, 0]
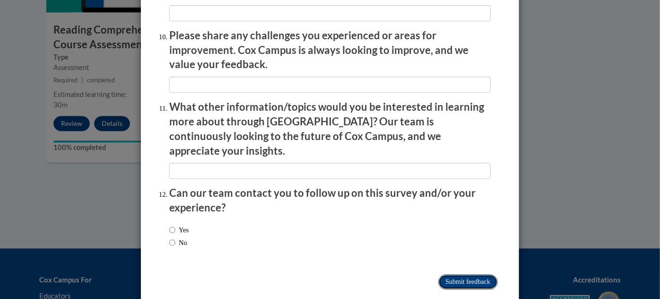
click at [483, 274] on input "Submit feedback" at bounding box center [468, 281] width 60 height 15
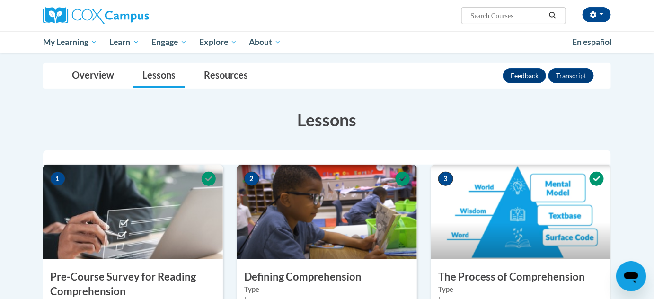
scroll to position [0, 0]
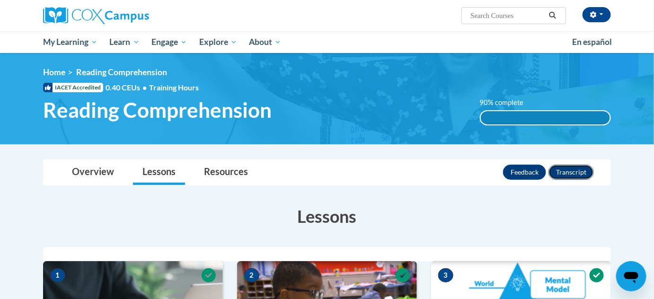
click at [578, 174] on button "Transcript" at bounding box center [570, 172] width 45 height 15
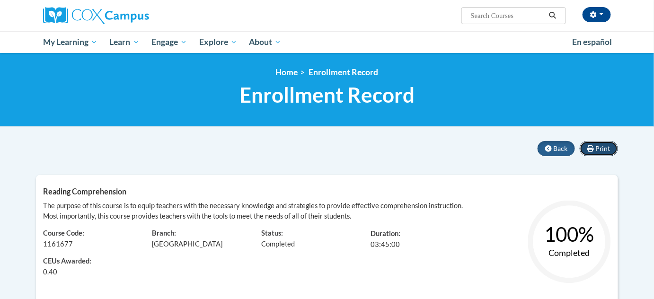
click at [599, 149] on span "Print" at bounding box center [602, 148] width 15 height 8
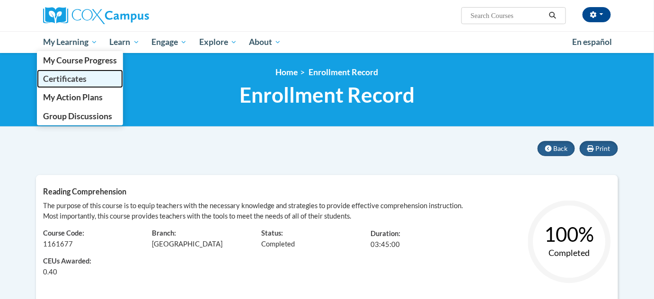
click at [75, 77] on span "Certificates" at bounding box center [65, 79] width 44 height 10
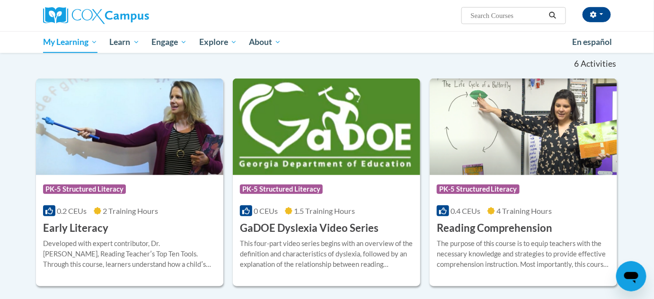
scroll to position [215, 0]
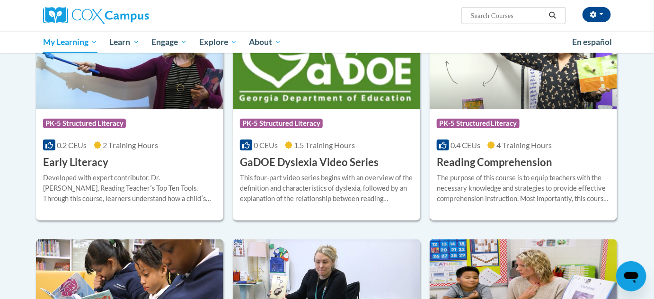
click at [529, 163] on h3 "Reading Comprehension" at bounding box center [495, 162] width 116 height 15
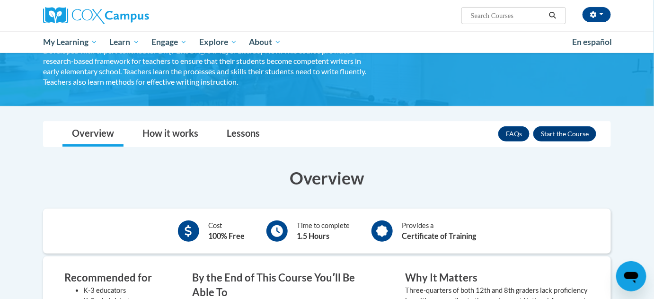
scroll to position [86, 0]
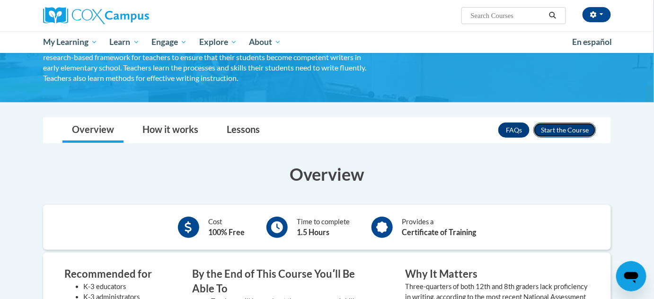
click at [550, 131] on button "Enroll" at bounding box center [564, 130] width 63 height 15
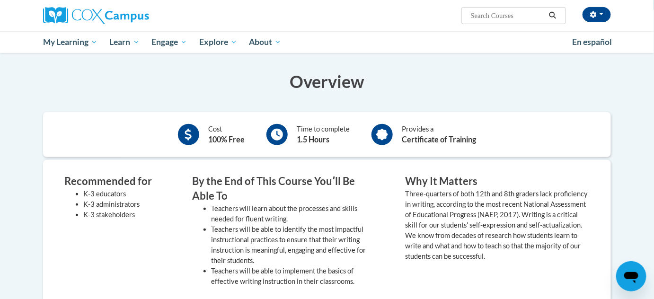
scroll to position [215, 0]
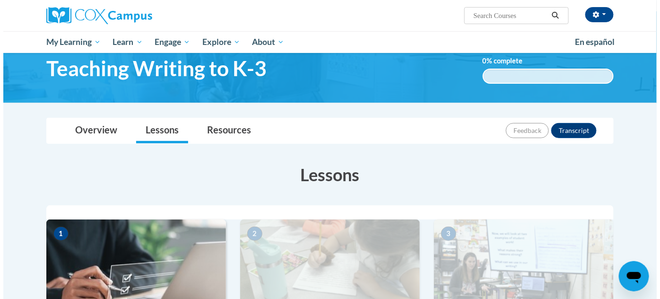
scroll to position [258, 0]
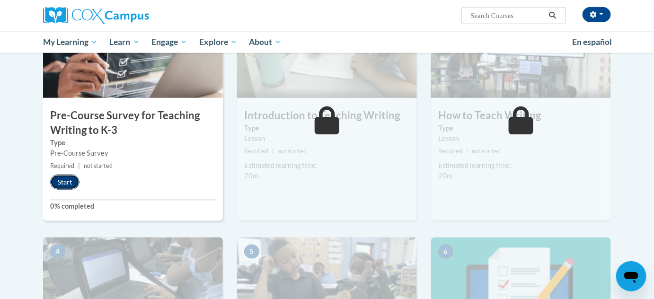
click at [76, 181] on button "Start" at bounding box center [64, 182] width 29 height 15
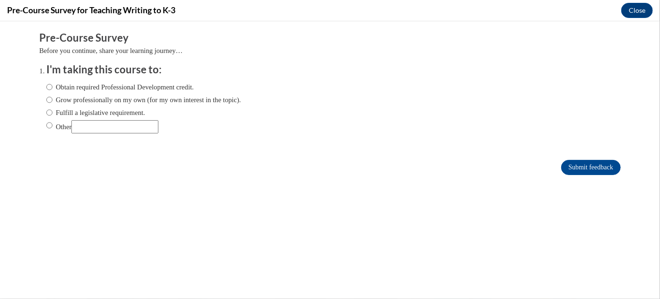
scroll to position [0, 0]
click at [80, 112] on label "Fulfill a legislative requirement." at bounding box center [95, 112] width 99 height 10
click at [53, 112] on input "Fulfill a legislative requirement." at bounding box center [49, 112] width 6 height 10
radio input "true"
click at [562, 168] on input "Submit feedback" at bounding box center [591, 166] width 60 height 15
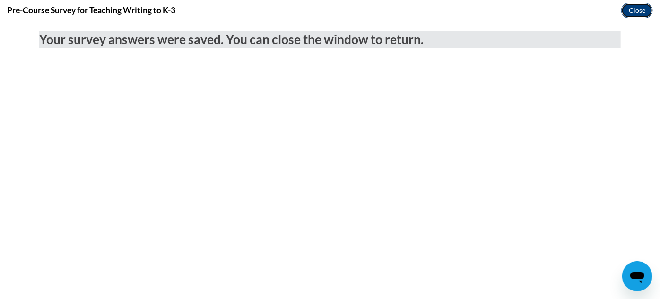
click at [628, 9] on button "Close" at bounding box center [638, 10] width 32 height 15
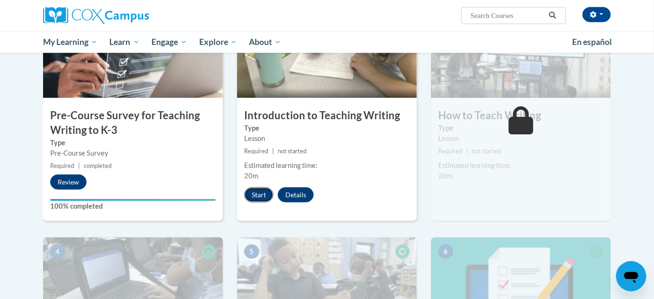
click at [258, 194] on button "Start" at bounding box center [258, 194] width 29 height 15
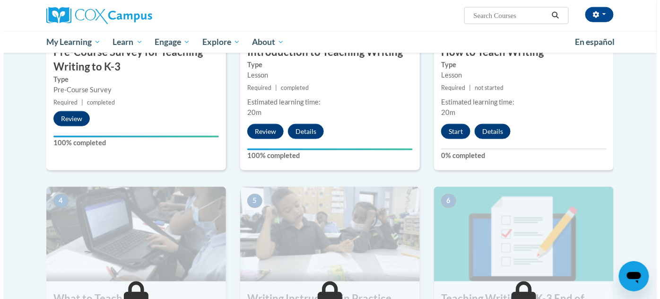
scroll to position [301, 0]
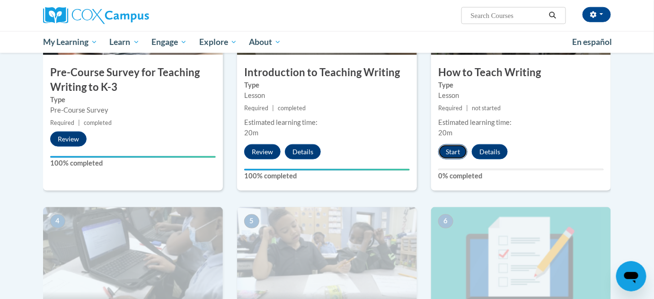
click at [447, 149] on button "Start" at bounding box center [452, 151] width 29 height 15
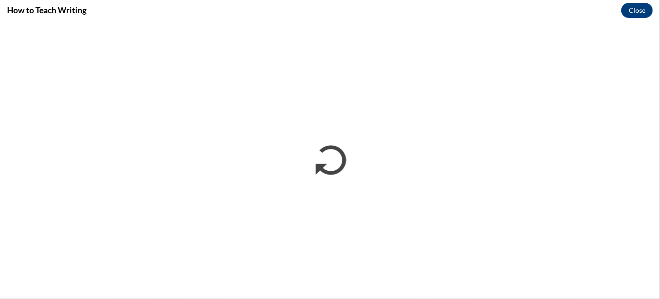
scroll to position [0, 0]
